Goal: Transaction & Acquisition: Purchase product/service

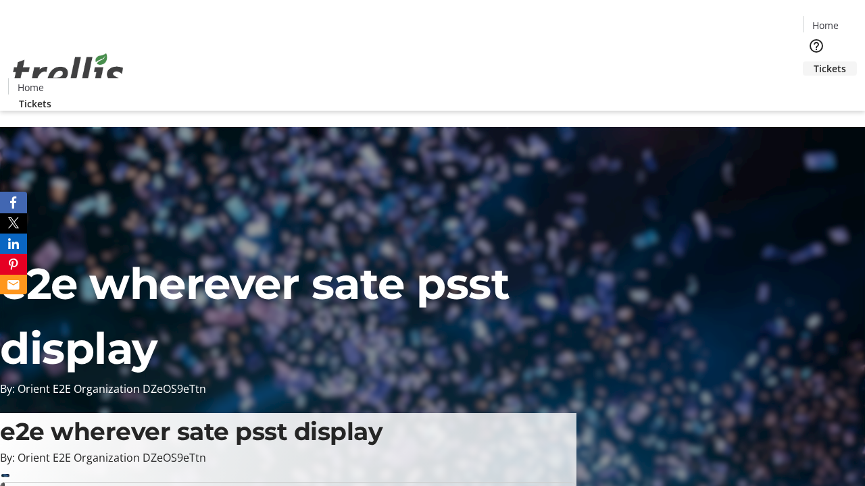
click at [813, 61] on span "Tickets" at bounding box center [829, 68] width 32 height 14
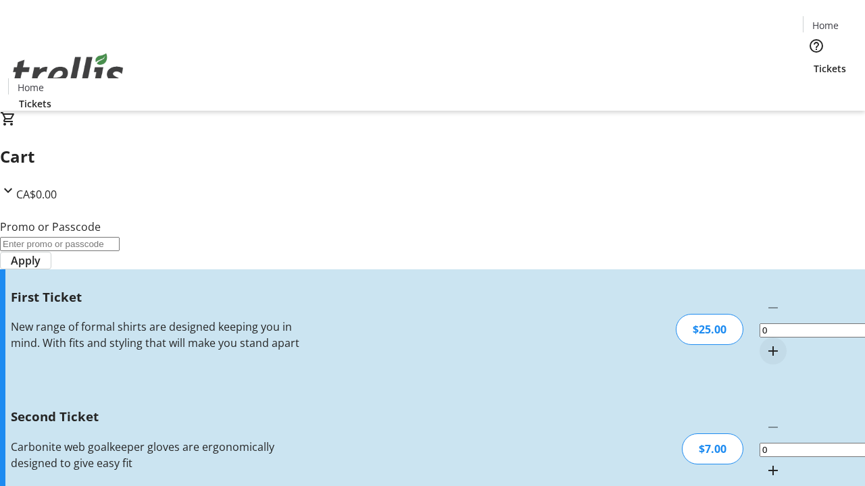
click at [765, 343] on mat-icon "Increment by one" at bounding box center [773, 351] width 16 height 16
type input "1"
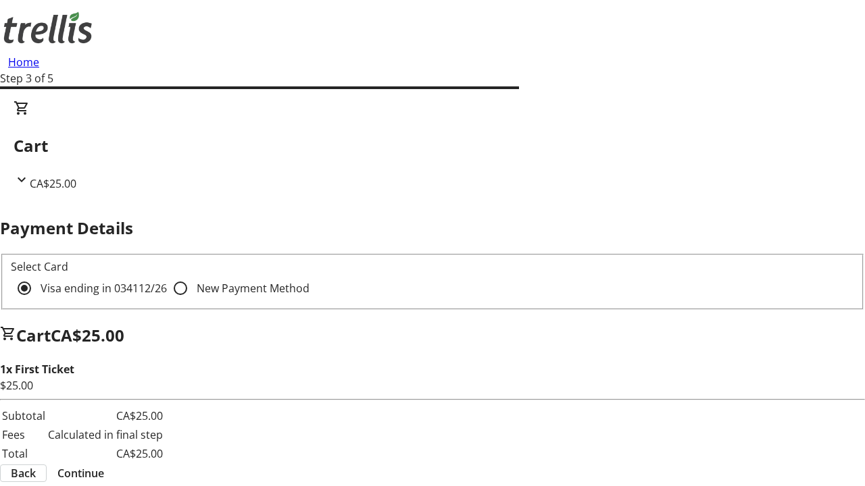
click at [167, 275] on input "New Payment Method" at bounding box center [180, 288] width 27 height 27
radio input "true"
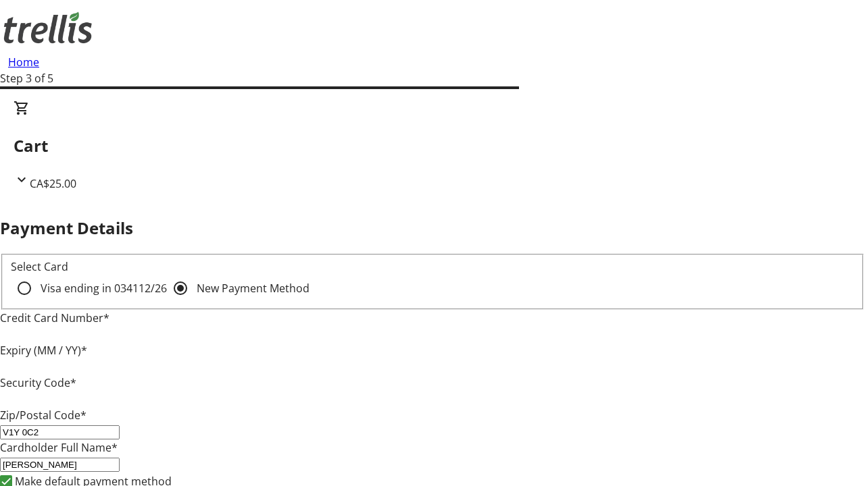
type input "V1Y 0C2"
